Goal: Transaction & Acquisition: Download file/media

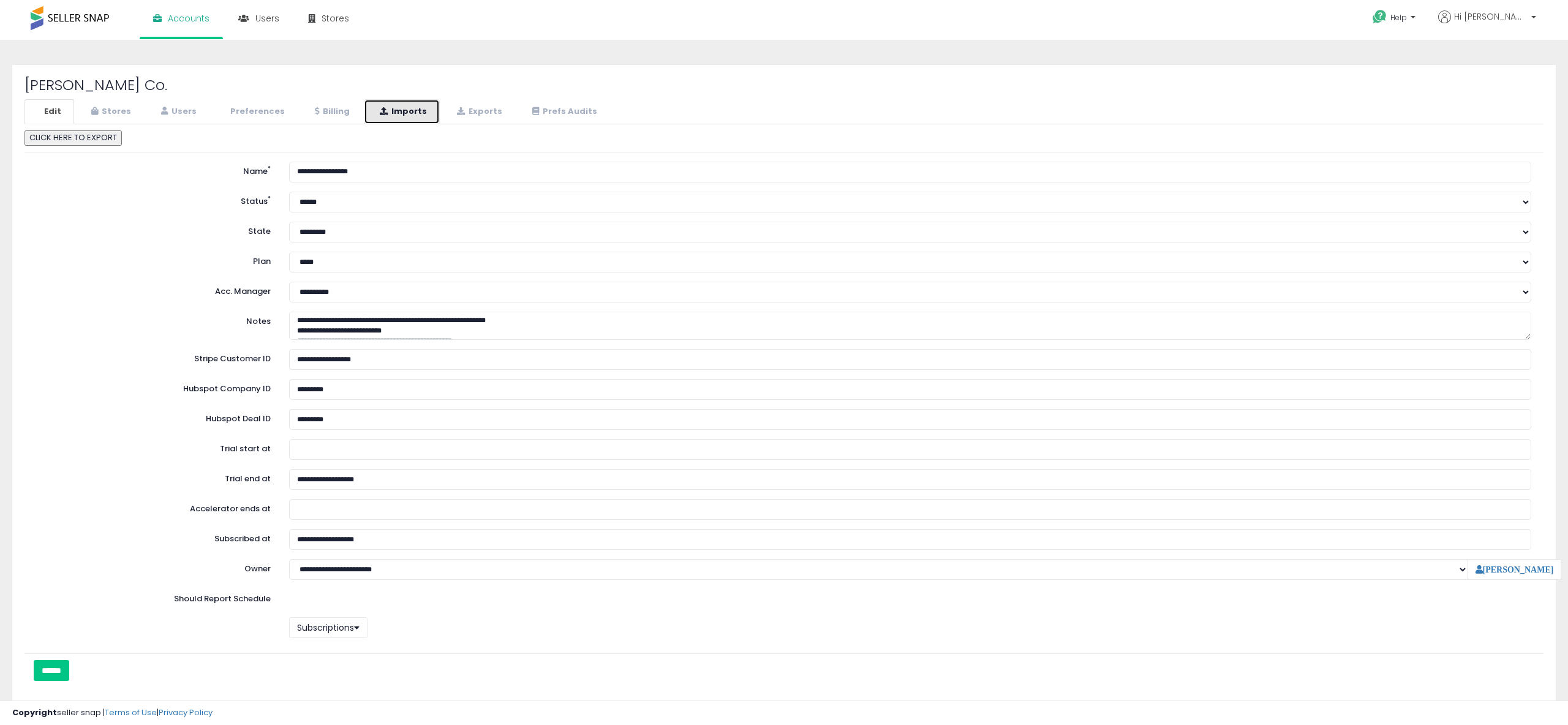
click at [420, 114] on link "Imports" at bounding box center [402, 111] width 76 height 25
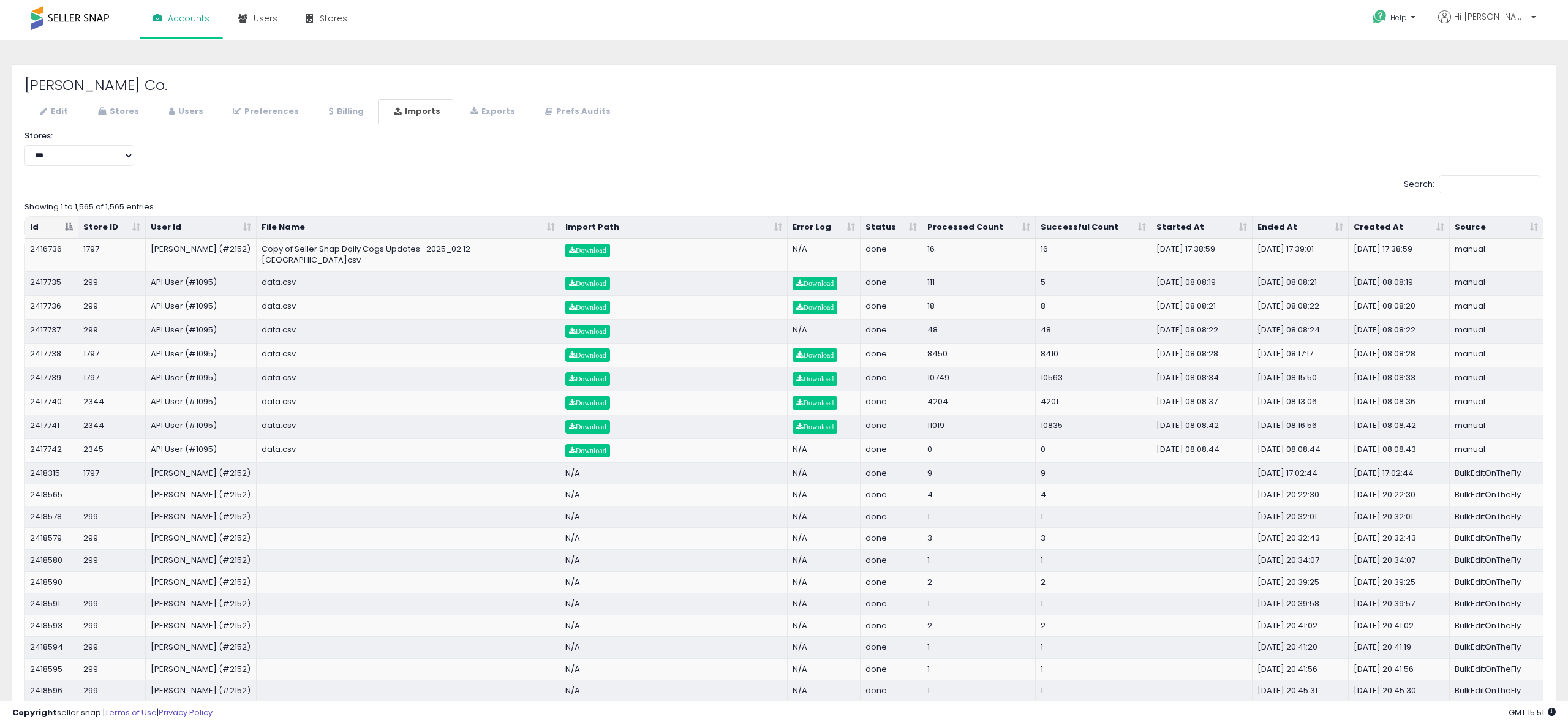
click at [1247, 229] on th "Started At" at bounding box center [1202, 228] width 101 height 22
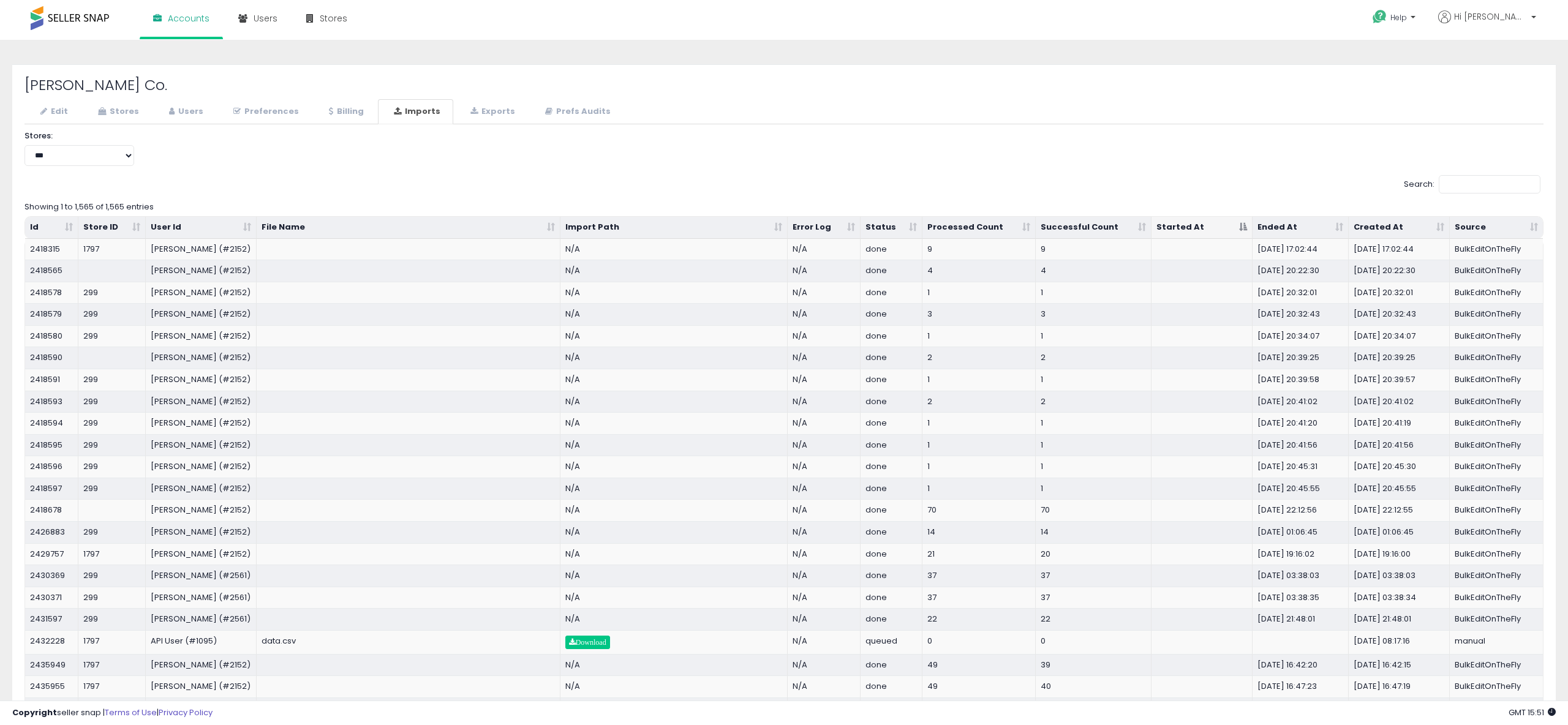
click at [1248, 225] on th "Started At" at bounding box center [1202, 228] width 101 height 22
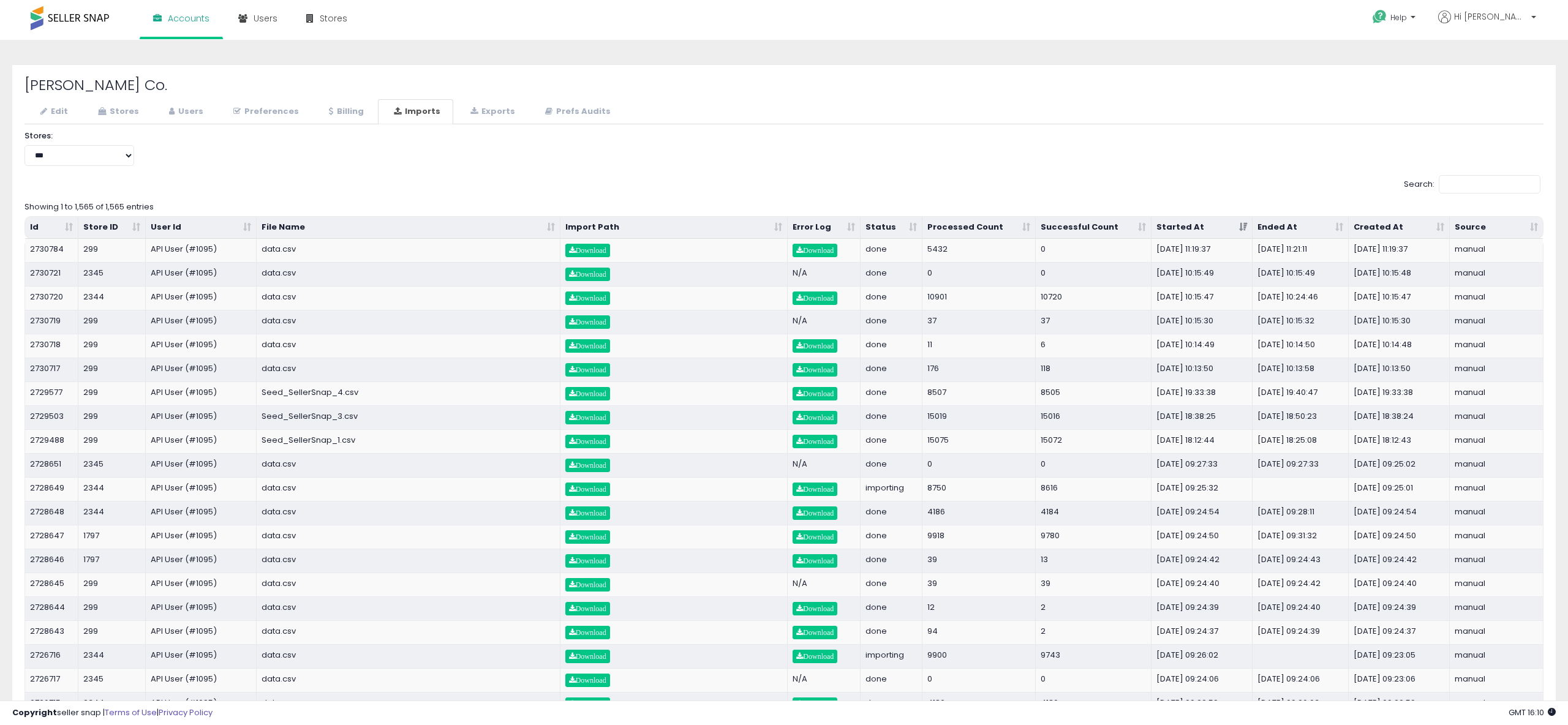
click at [1405, 184] on label "Search:" at bounding box center [1472, 184] width 137 height 18
click at [1439, 184] on input "Search:" at bounding box center [1489, 184] width 101 height 18
click at [807, 253] on span "Download" at bounding box center [815, 250] width 37 height 8
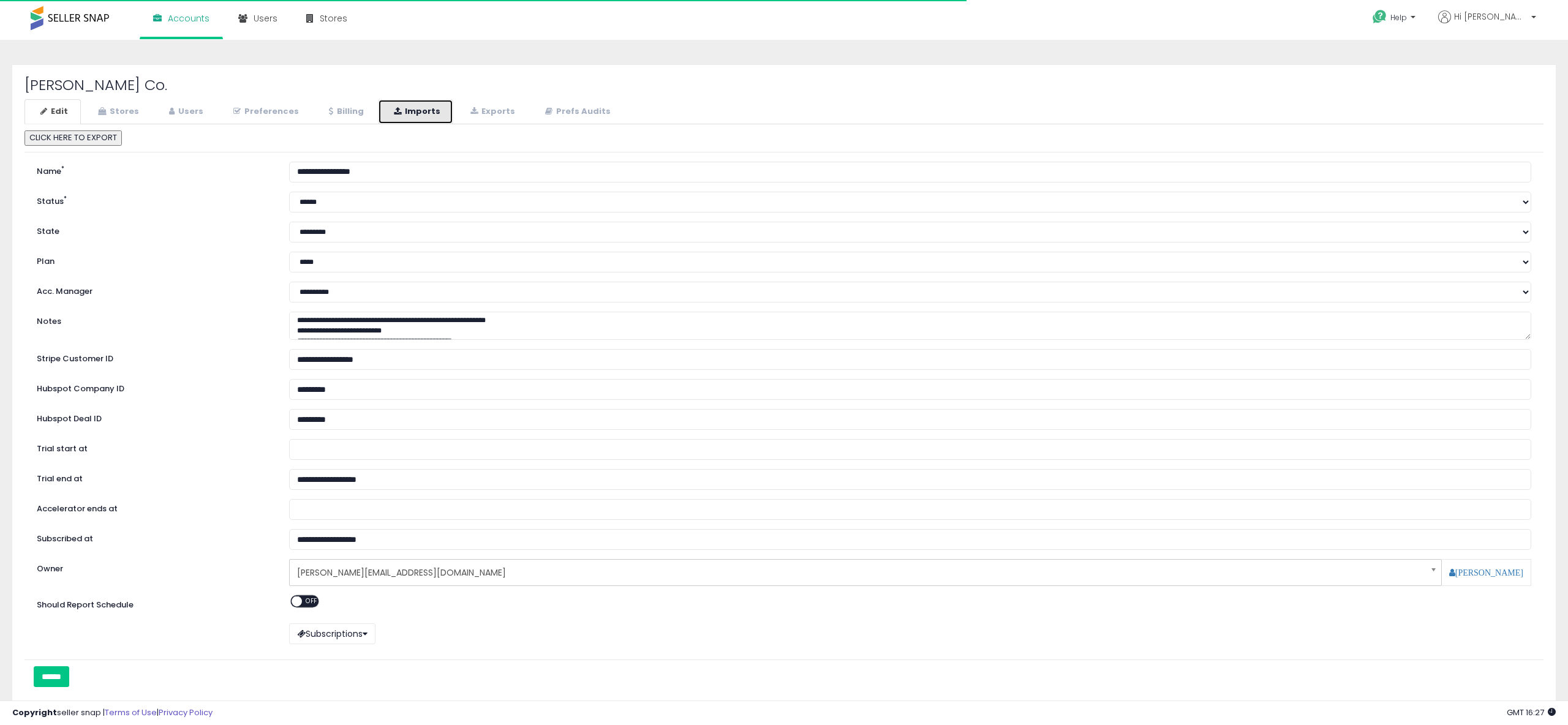
click at [424, 108] on link "Imports" at bounding box center [416, 111] width 76 height 25
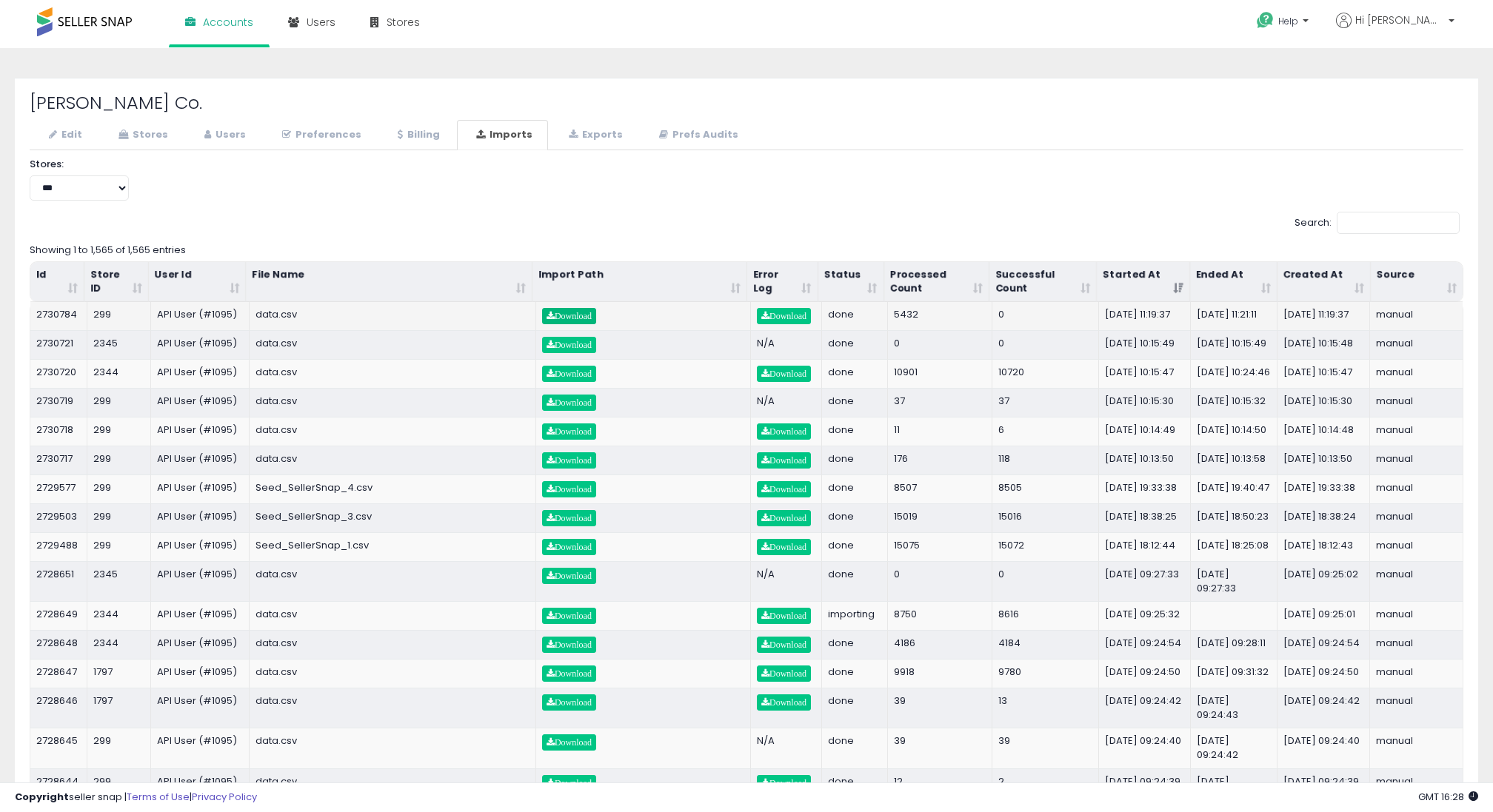
click at [572, 313] on span "Download" at bounding box center [569, 316] width 45 height 9
